Goal: Information Seeking & Learning: Learn about a topic

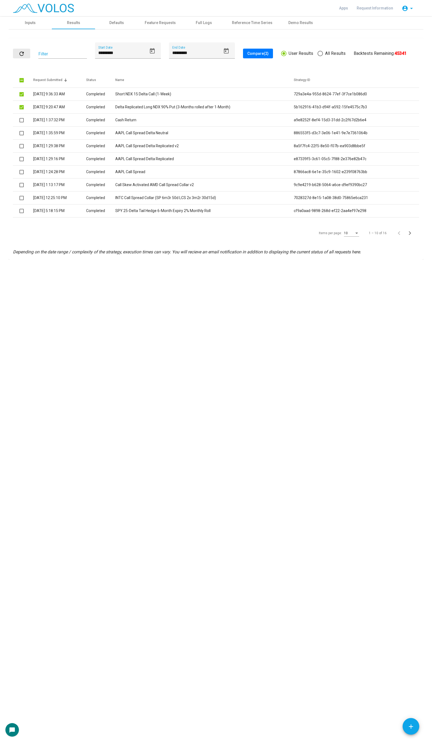
click at [22, 52] on mat-icon "refresh" at bounding box center [21, 54] width 6 height 6
click at [329, 50] on span "All Results" at bounding box center [329, 53] width 23 height 6
type input "*********"
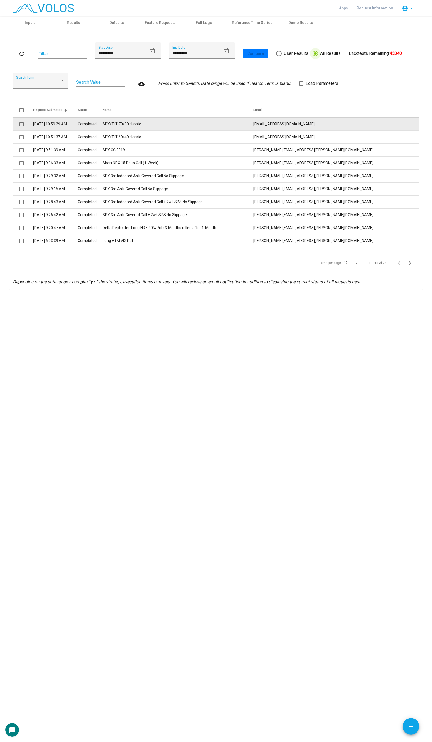
click at [152, 126] on td "SPY/TLT 70/30 classic" at bounding box center [178, 124] width 151 height 13
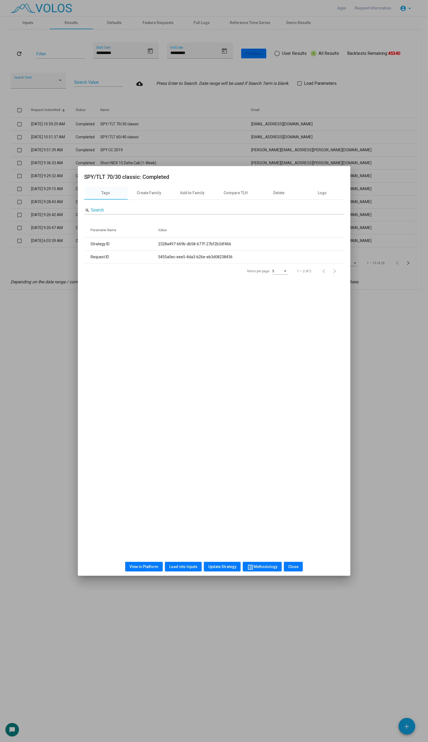
click at [157, 564] on button "View in Platform" at bounding box center [144, 567] width 38 height 10
click at [178, 92] on div at bounding box center [214, 371] width 428 height 742
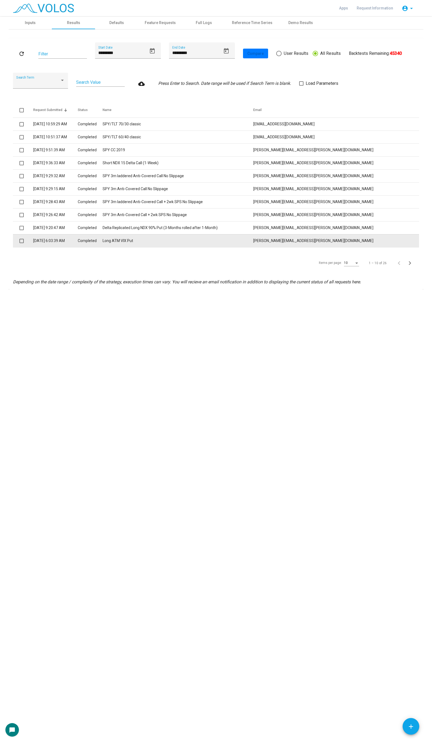
click at [246, 245] on td "Long ATM VIX Put" at bounding box center [178, 240] width 151 height 13
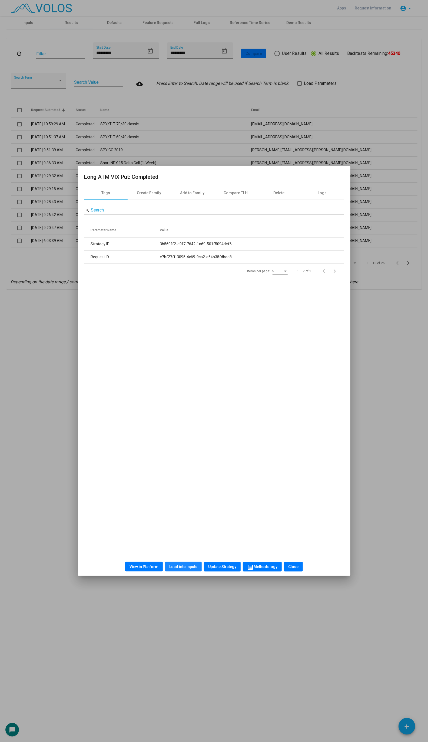
click at [184, 565] on span "Load into Inputs" at bounding box center [183, 567] width 28 height 4
click at [177, 104] on div at bounding box center [214, 371] width 428 height 742
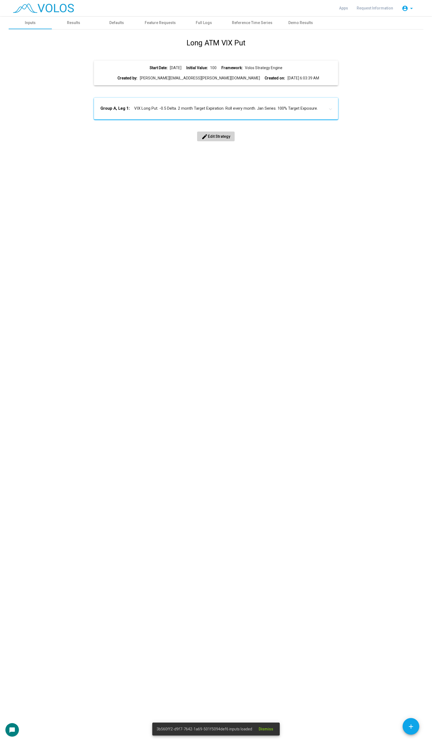
click at [221, 47] on h1 "Long ATM VIX Put" at bounding box center [216, 43] width 59 height 11
